Goal: Information Seeking & Learning: Learn about a topic

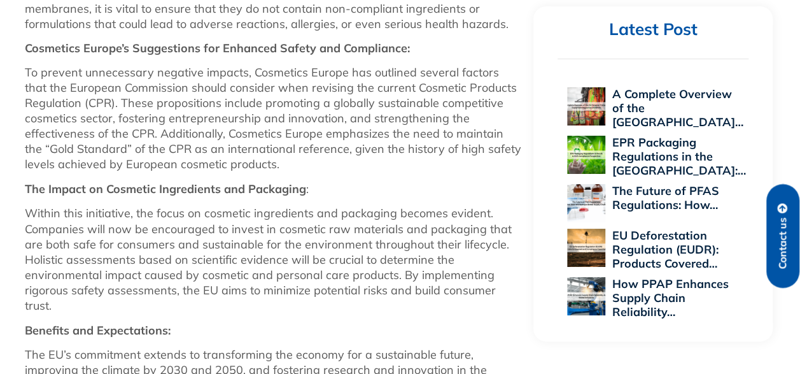
scroll to position [954, 0]
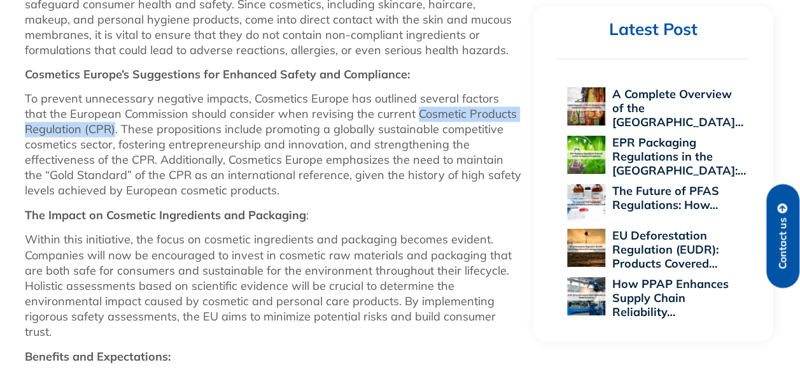
drag, startPoint x: 389, startPoint y: 113, endPoint x: 114, endPoint y: 129, distance: 275.9
click at [114, 129] on p "To prevent unnecessary negative impacts, Cosmetics Europe has outlined several …" at bounding box center [273, 144] width 496 height 107
copy p "Cosmetic Products Regulation (CPR)"
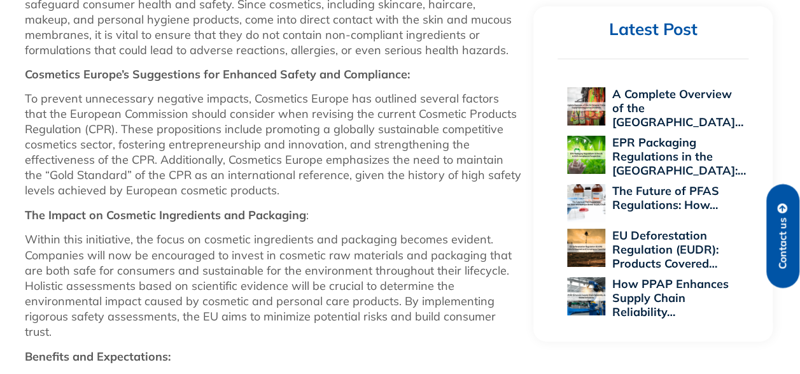
click at [347, 186] on p "To prevent unnecessary negative impacts, Cosmetics Europe has outlined several …" at bounding box center [273, 144] width 496 height 107
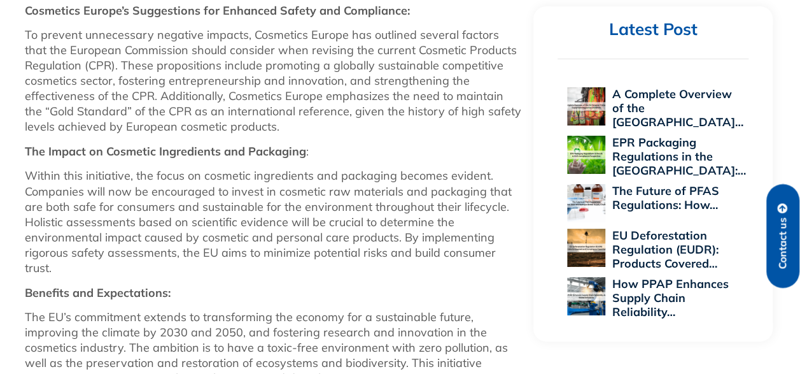
scroll to position [1018, 0]
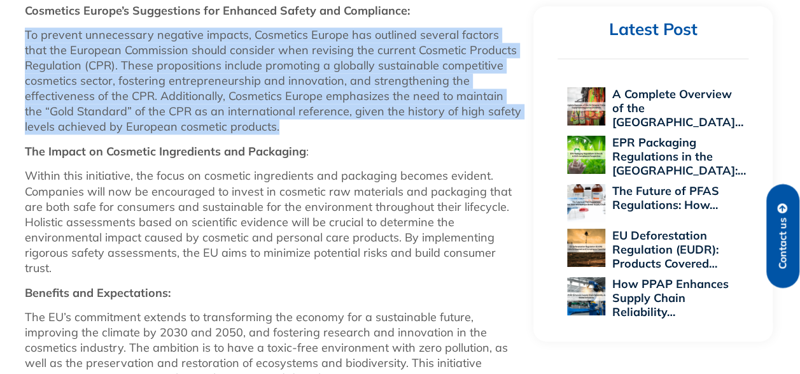
drag, startPoint x: 24, startPoint y: 36, endPoint x: 288, endPoint y: 122, distance: 277.9
click at [288, 122] on div "[DATE] EU Green Deal and Its Transformative Impact on the Cosmetics Industry Ac…" at bounding box center [272, 129] width 509 height 1573
copy p "To prevent unnecessary negative impacts, Cosmetics Europe has outlined several …"
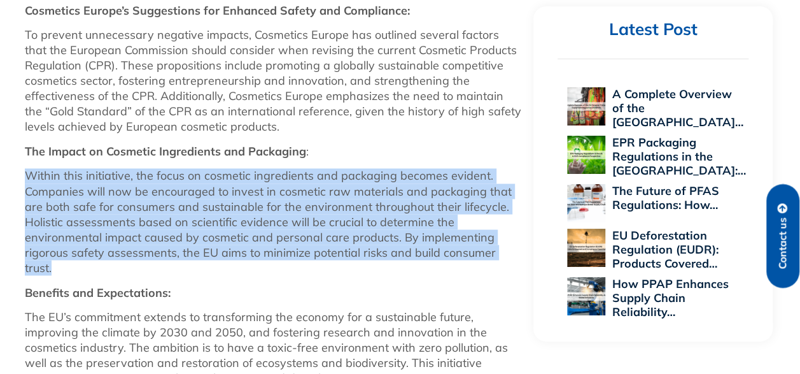
drag, startPoint x: 23, startPoint y: 169, endPoint x: 60, endPoint y: 266, distance: 104.1
click at [60, 266] on div "[DATE] EU Green Deal and Its Transformative Impact on the Cosmetics Industry Ac…" at bounding box center [272, 129] width 509 height 1573
copy p "Within this initiative, the focus on cosmetic ingredients and packaging becomes…"
click at [60, 266] on p "Within this initiative, the focus on cosmetic ingredients and packaging becomes…" at bounding box center [273, 221] width 496 height 107
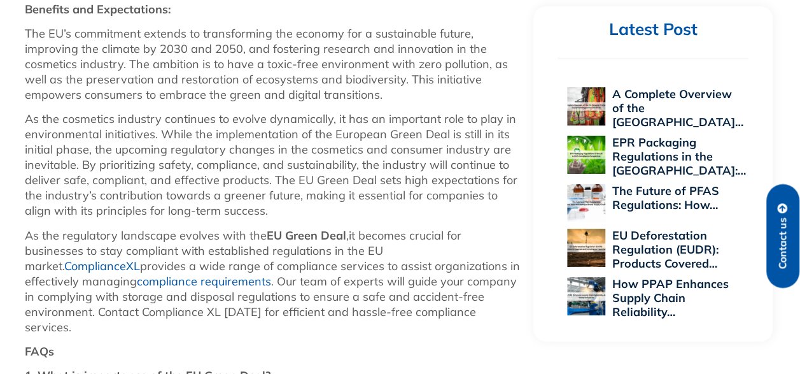
scroll to position [1273, 0]
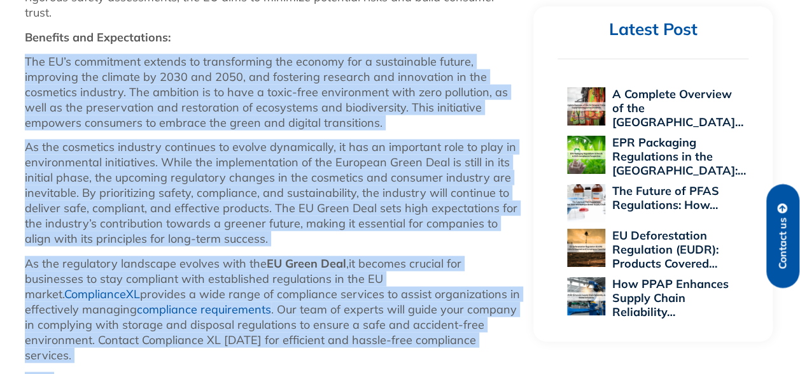
drag, startPoint x: 19, startPoint y: 57, endPoint x: 337, endPoint y: 347, distance: 431.0
click at [337, 346] on p "As the regulatory landscape evolves with the EU Green Deal ,it becomes crucial …" at bounding box center [273, 309] width 496 height 107
click at [323, 339] on p "As the regulatory landscape evolves with the EU Green Deal ,it becomes crucial …" at bounding box center [273, 309] width 496 height 107
drag, startPoint x: 24, startPoint y: 62, endPoint x: 356, endPoint y: 337, distance: 430.3
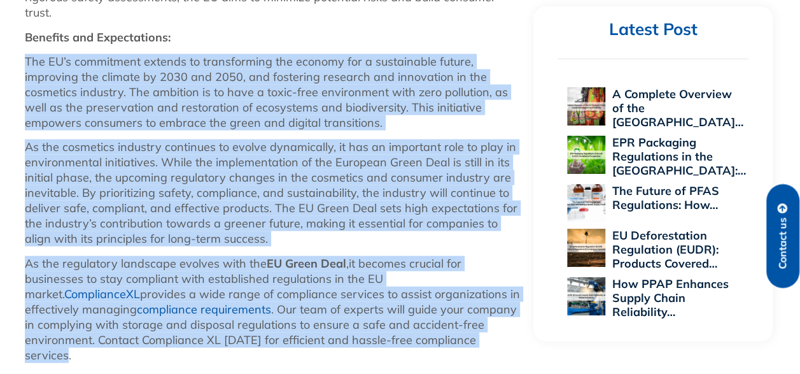
click at [356, 337] on div "According to a recent study by Cosmetics Europe, 72% of [DEMOGRAPHIC_DATA] cons…" at bounding box center [273, 26] width 496 height 1258
copy div "Lor IP’d sitametcon adipisc el seddoeiusmod tem incidid utl e doloremagna aliqu…"
click at [356, 337] on p "As the regulatory landscape evolves with the EU Green Deal ,it becomes crucial …" at bounding box center [273, 309] width 496 height 107
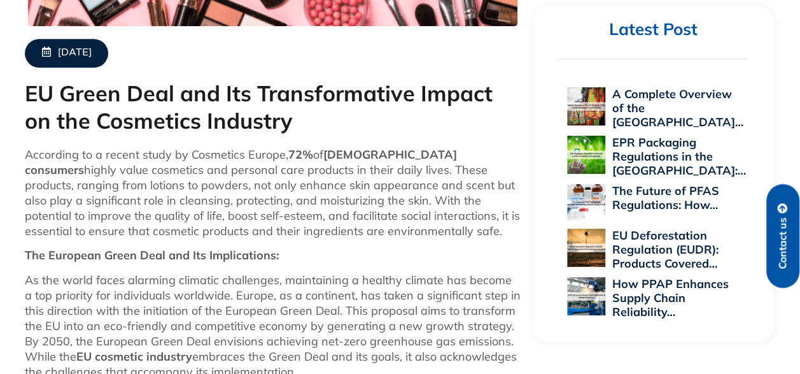
scroll to position [509, 0]
